Goal: Transaction & Acquisition: Obtain resource

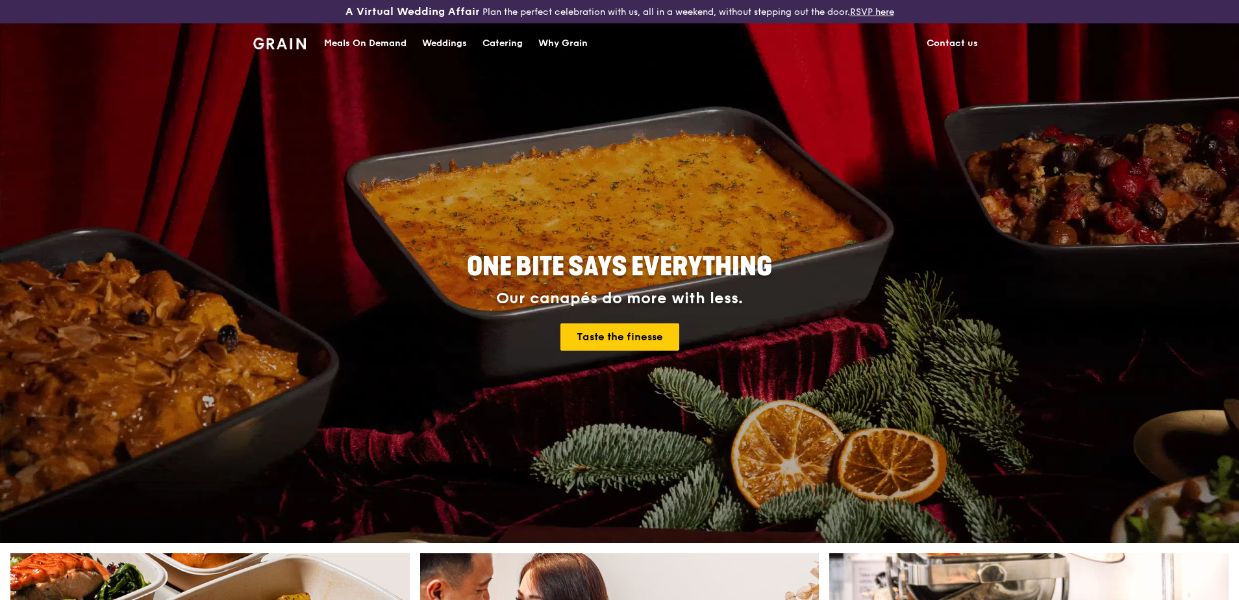
click at [477, 41] on link "Catering" at bounding box center [503, 43] width 56 height 39
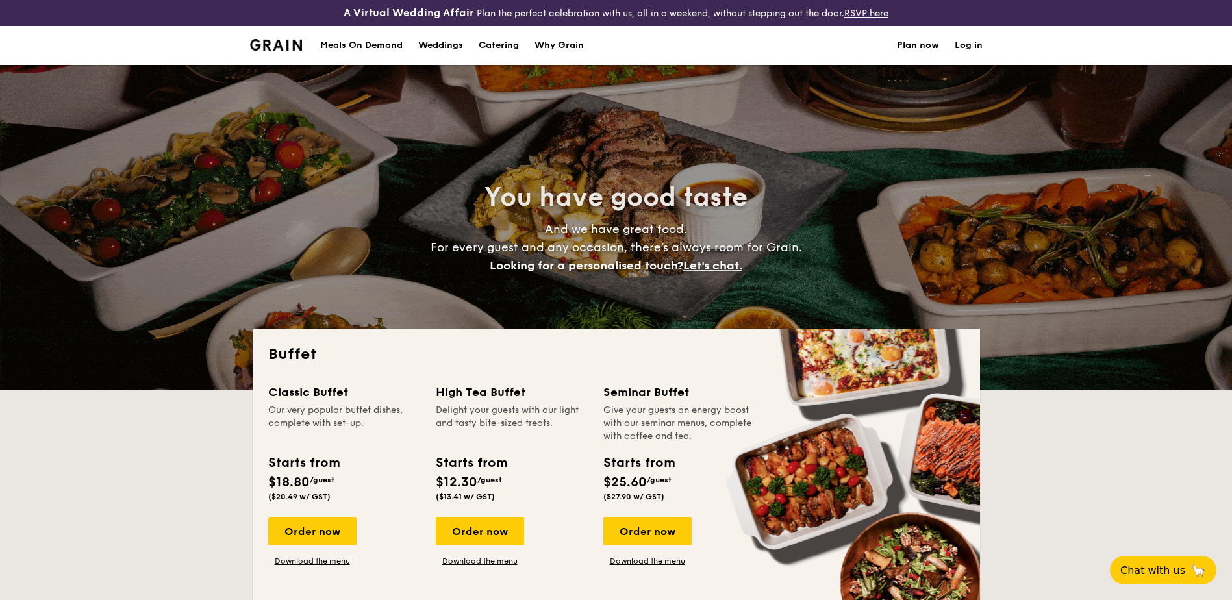
select select
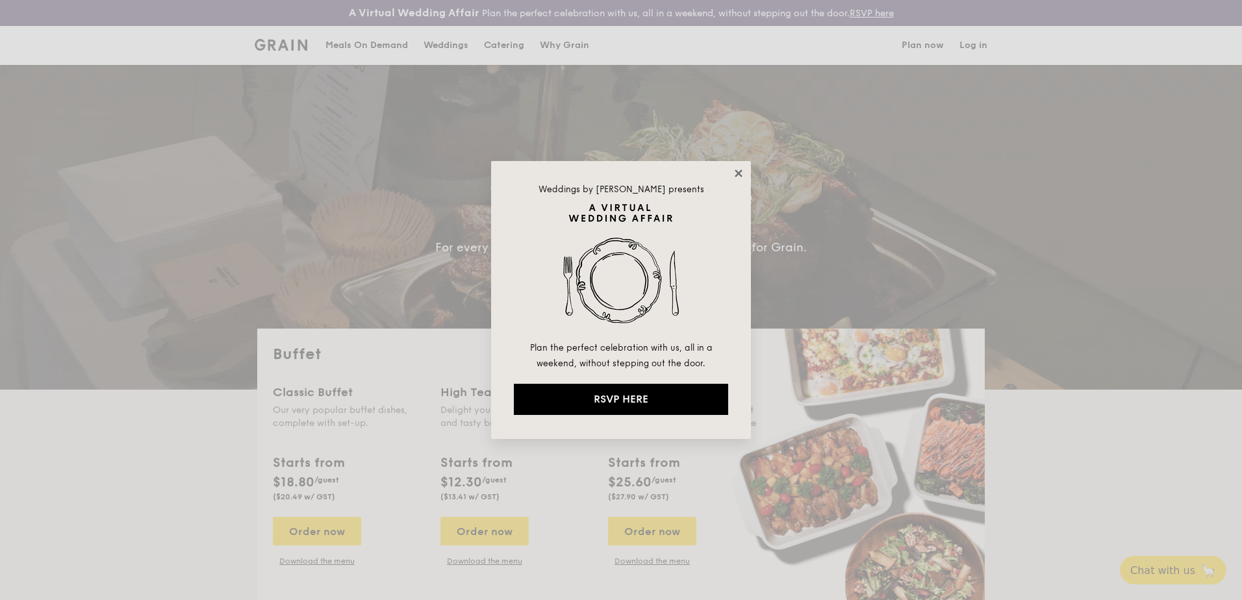
click at [734, 173] on icon at bounding box center [739, 174] width 12 height 12
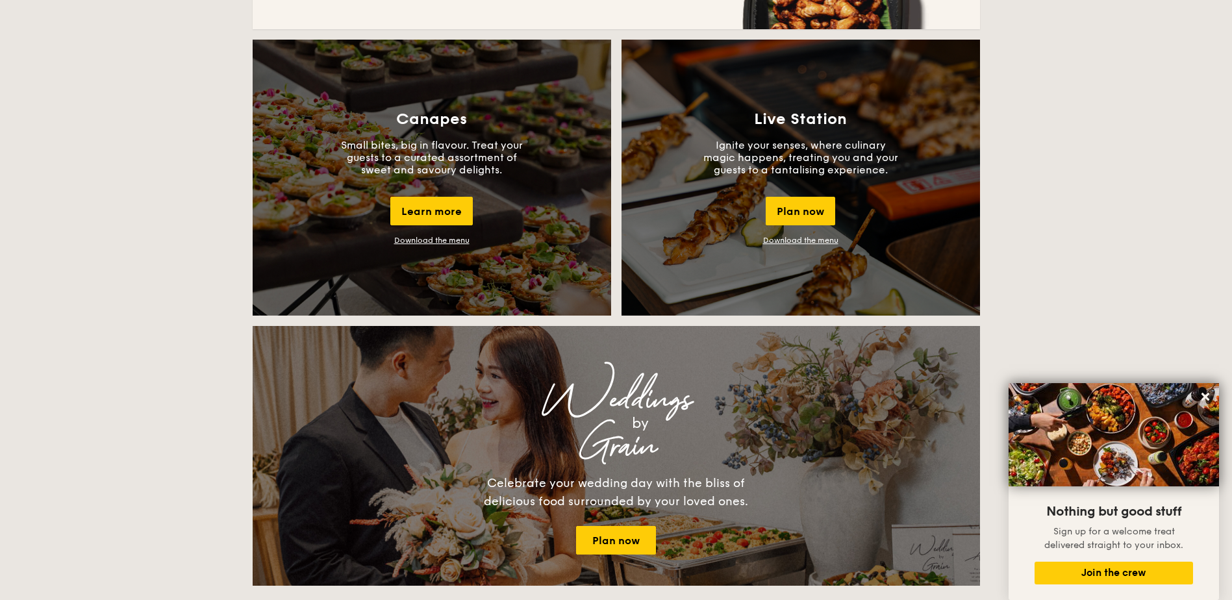
scroll to position [1169, 0]
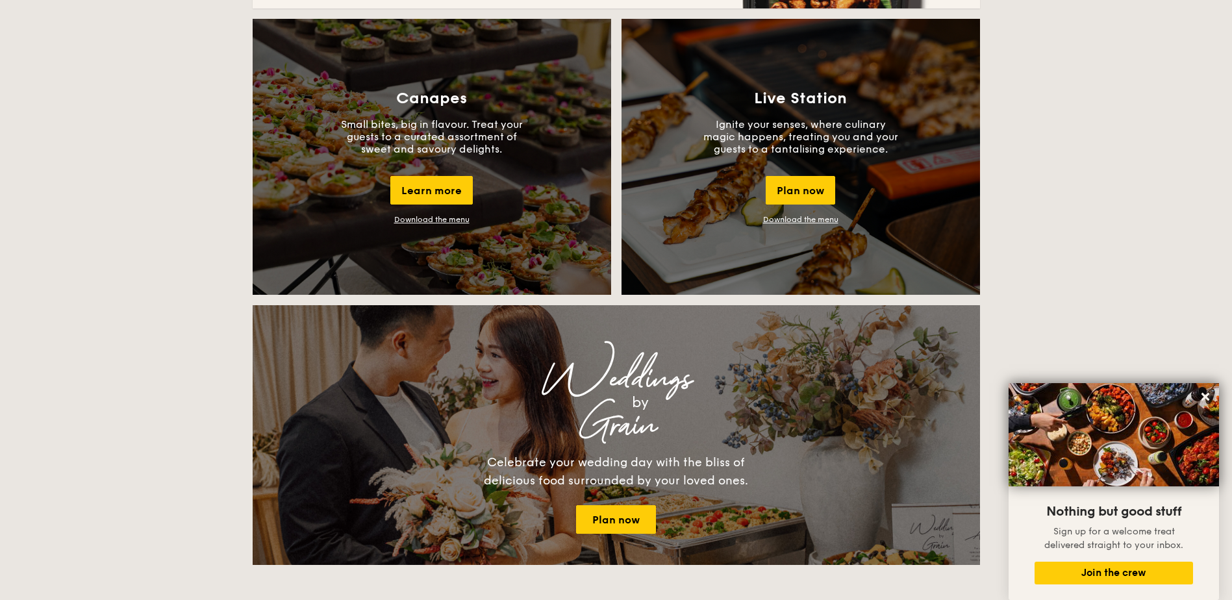
click at [554, 177] on div "Canapes Small bites, big in flavour. Treat your guests to a curated assortment …" at bounding box center [432, 157] width 359 height 276
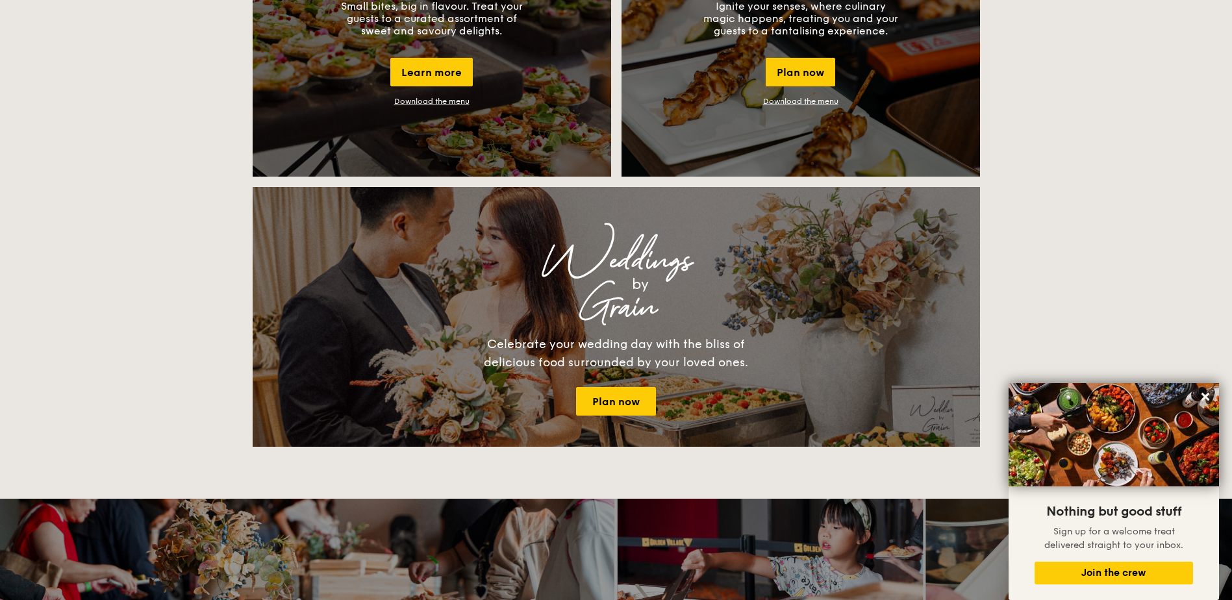
scroll to position [1299, 0]
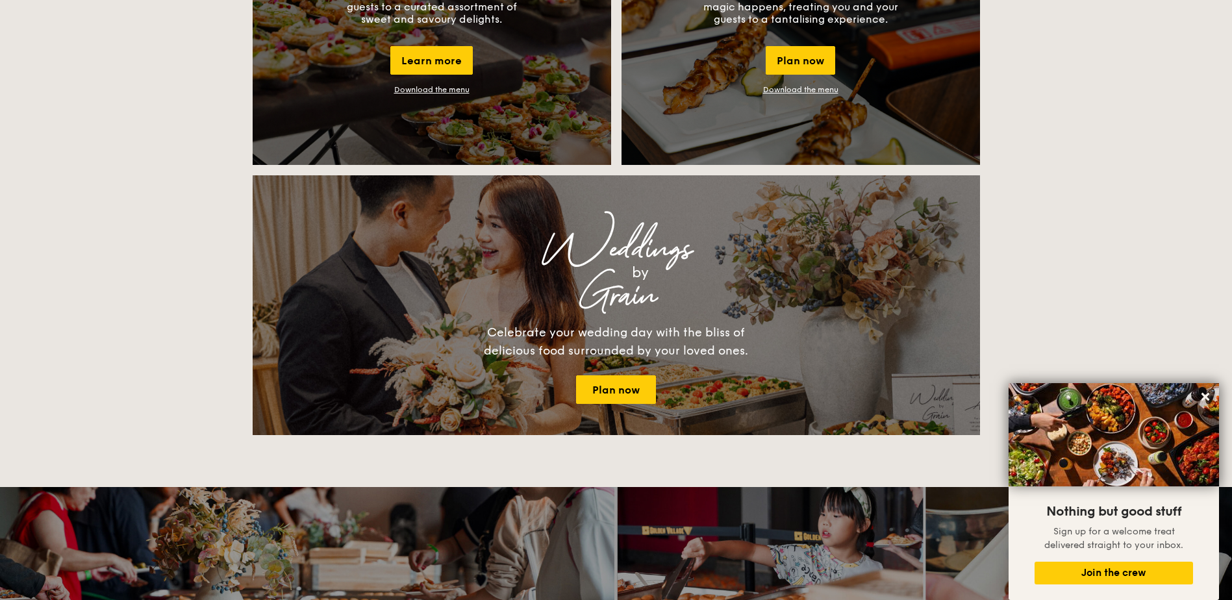
click at [436, 89] on link "Download the menu" at bounding box center [431, 89] width 75 height 9
click at [1204, 400] on icon at bounding box center [1206, 397] width 12 height 12
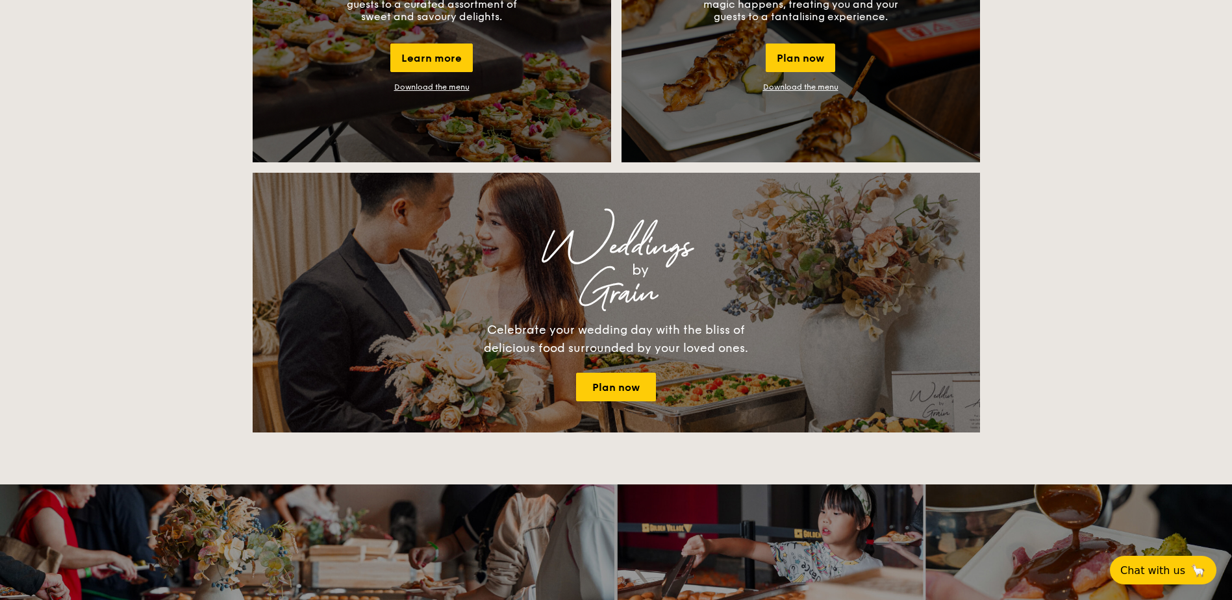
scroll to position [1364, 0]
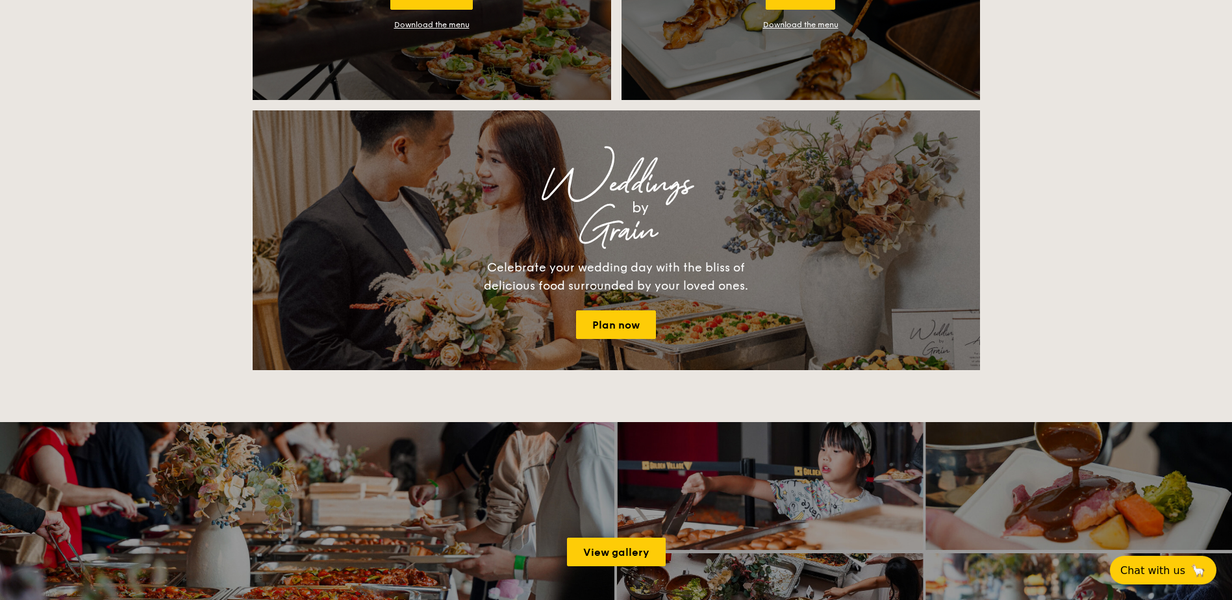
drag, startPoint x: 761, startPoint y: 199, endPoint x: 1148, endPoint y: 192, distance: 387.8
click at [1148, 192] on div "Buffet Classic Buffet Our very popular buffet dishes, complete with set-up. Sta…" at bounding box center [616, 233] width 1232 height 2536
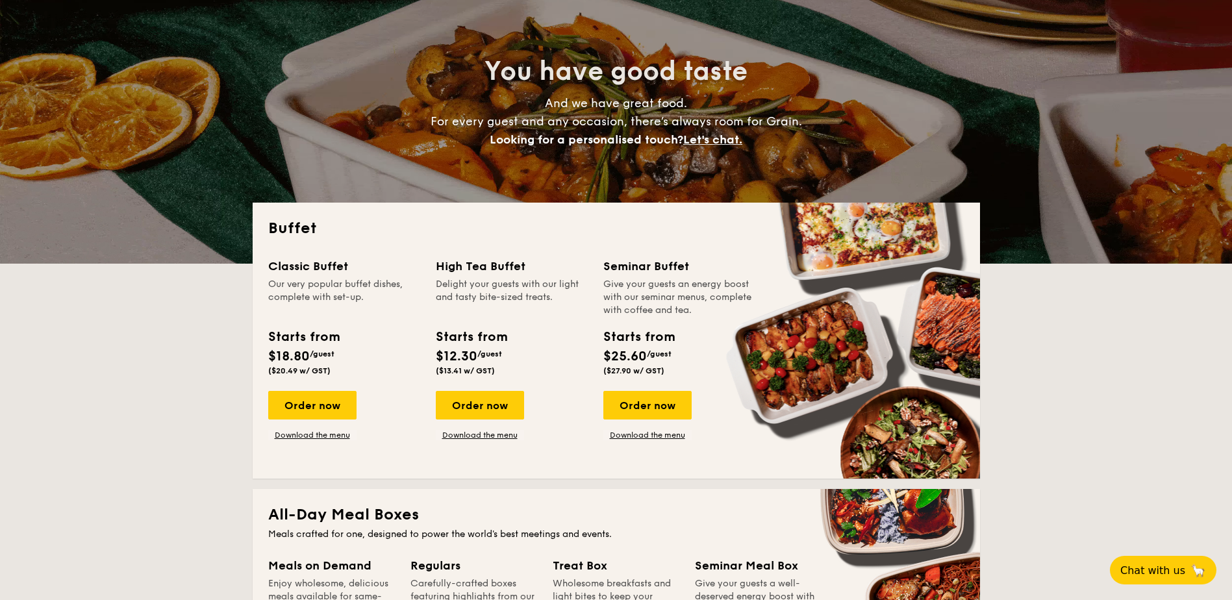
scroll to position [0, 0]
